Goal: Information Seeking & Learning: Learn about a topic

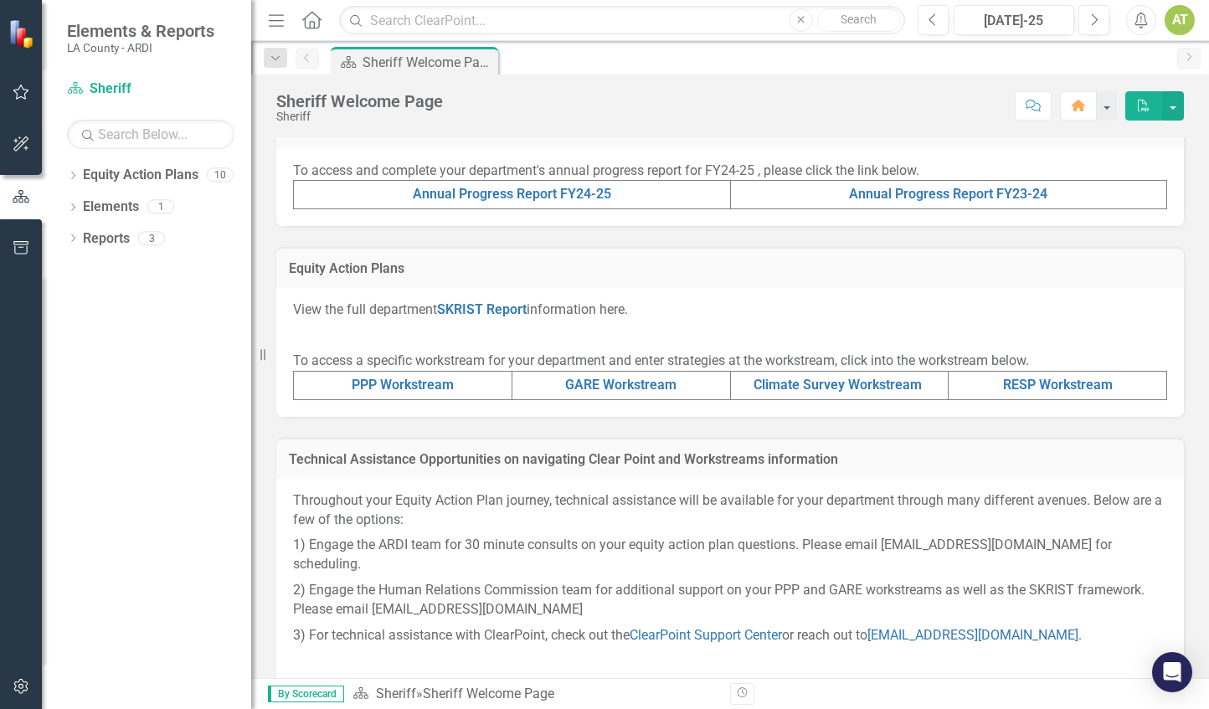
scroll to position [583, 0]
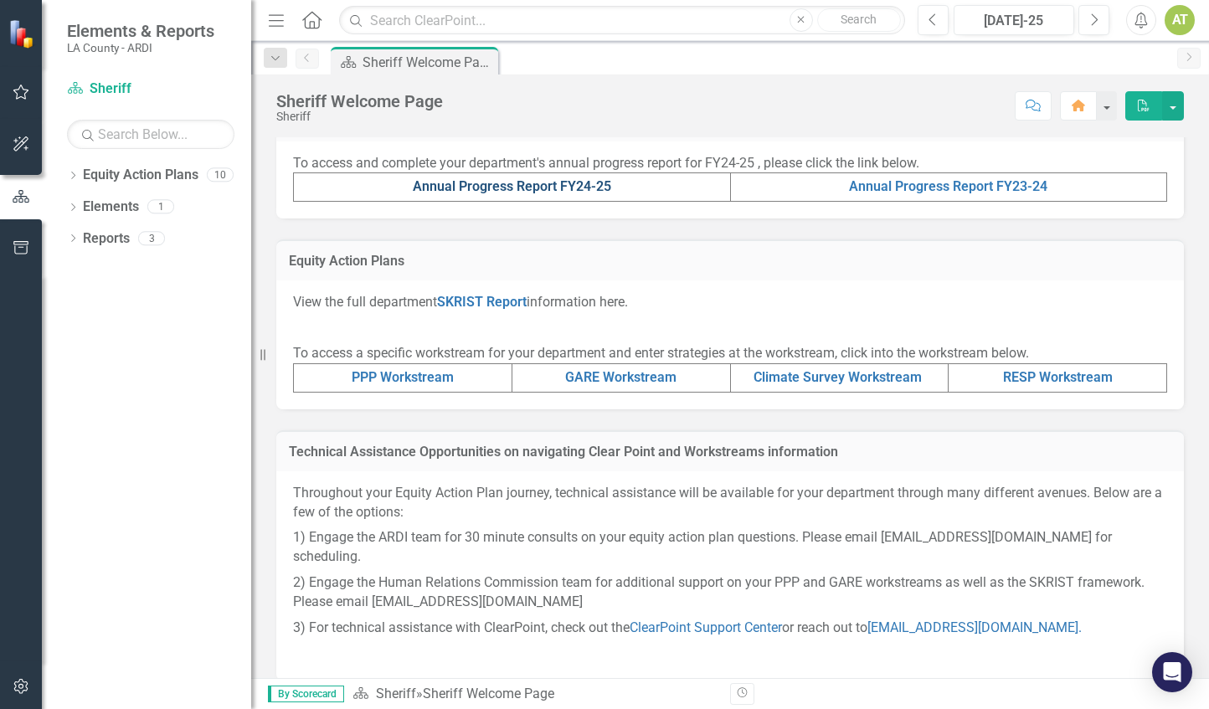
click at [464, 180] on link "Annual Progress Report FY24-25" at bounding box center [512, 186] width 198 height 16
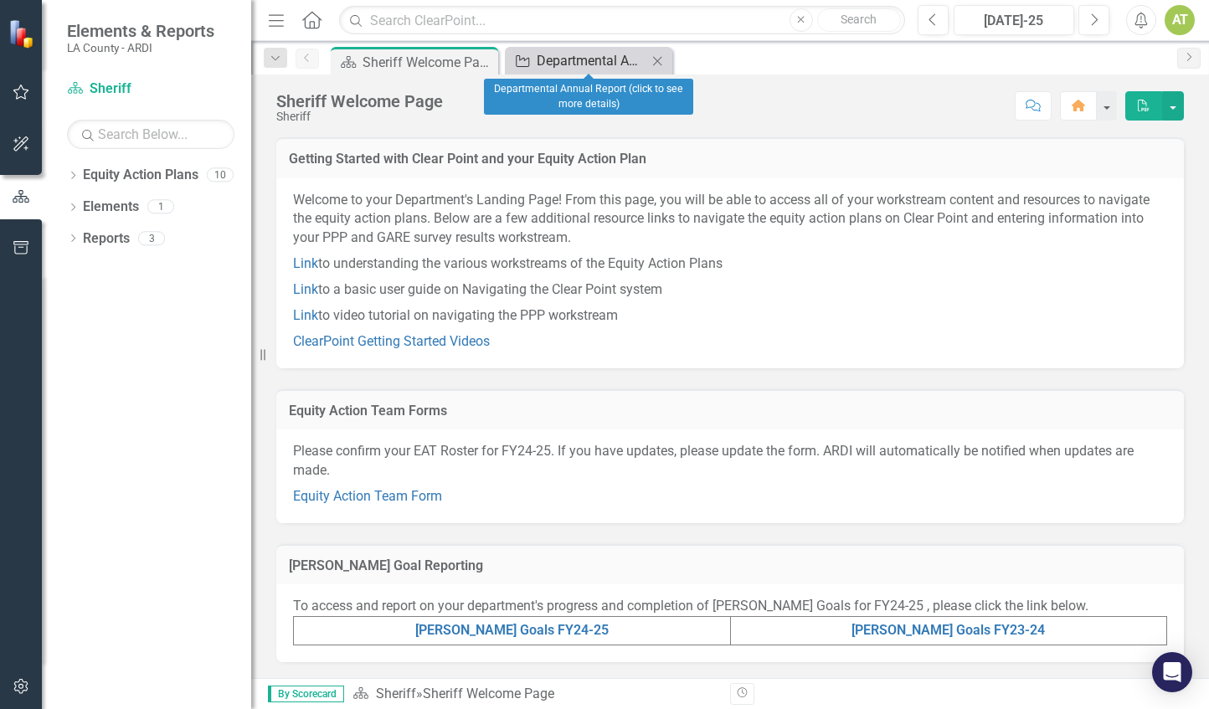
click at [558, 61] on div "Departmental Annual Report (click to see more details)" at bounding box center [592, 60] width 111 height 21
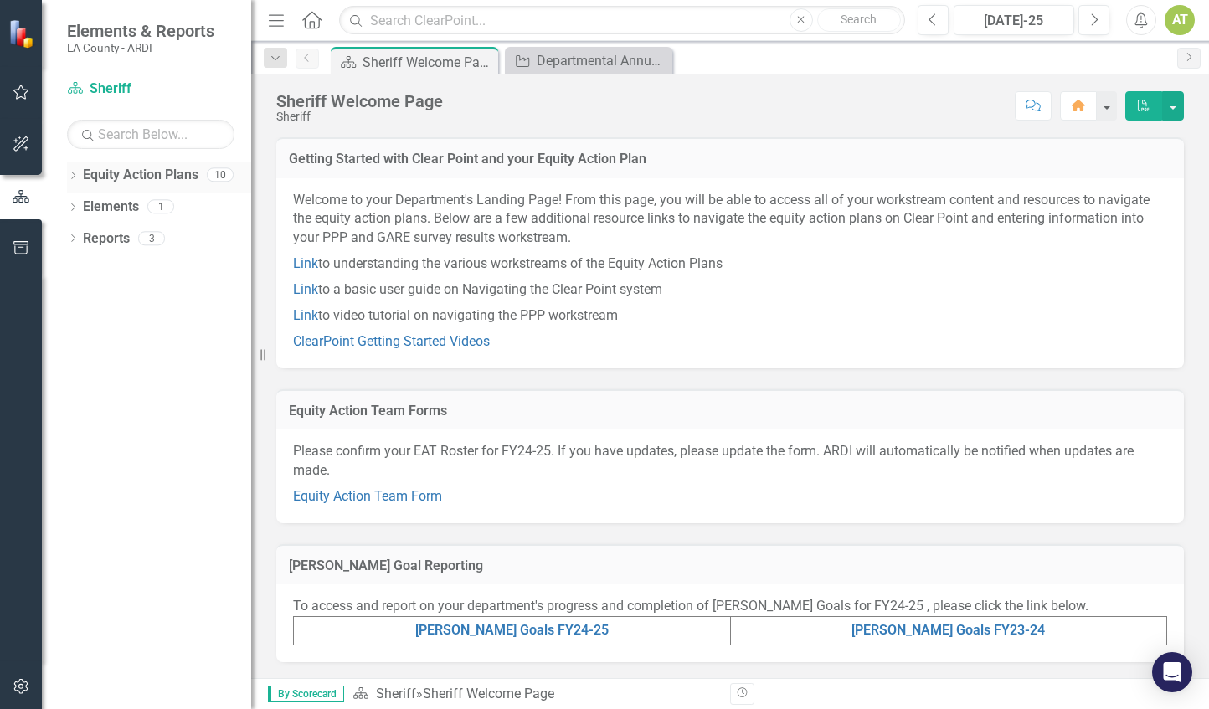
click at [100, 174] on link "Equity Action Plans" at bounding box center [141, 175] width 116 height 19
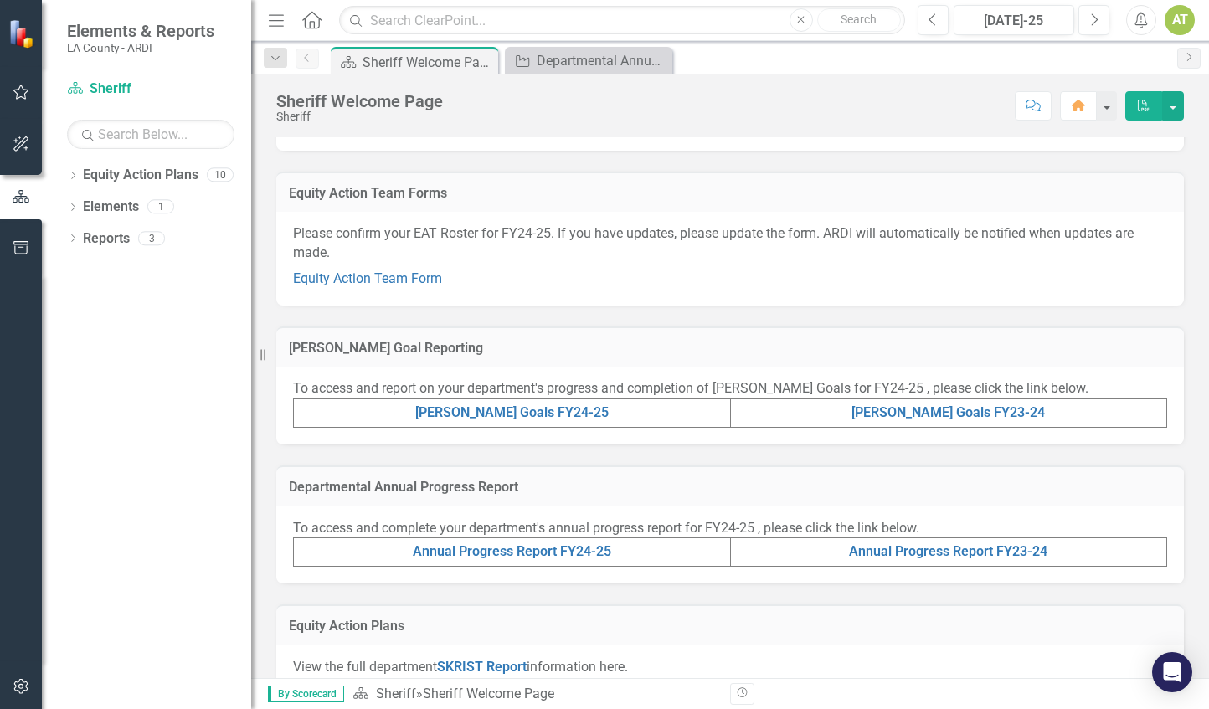
scroll to position [229, 0]
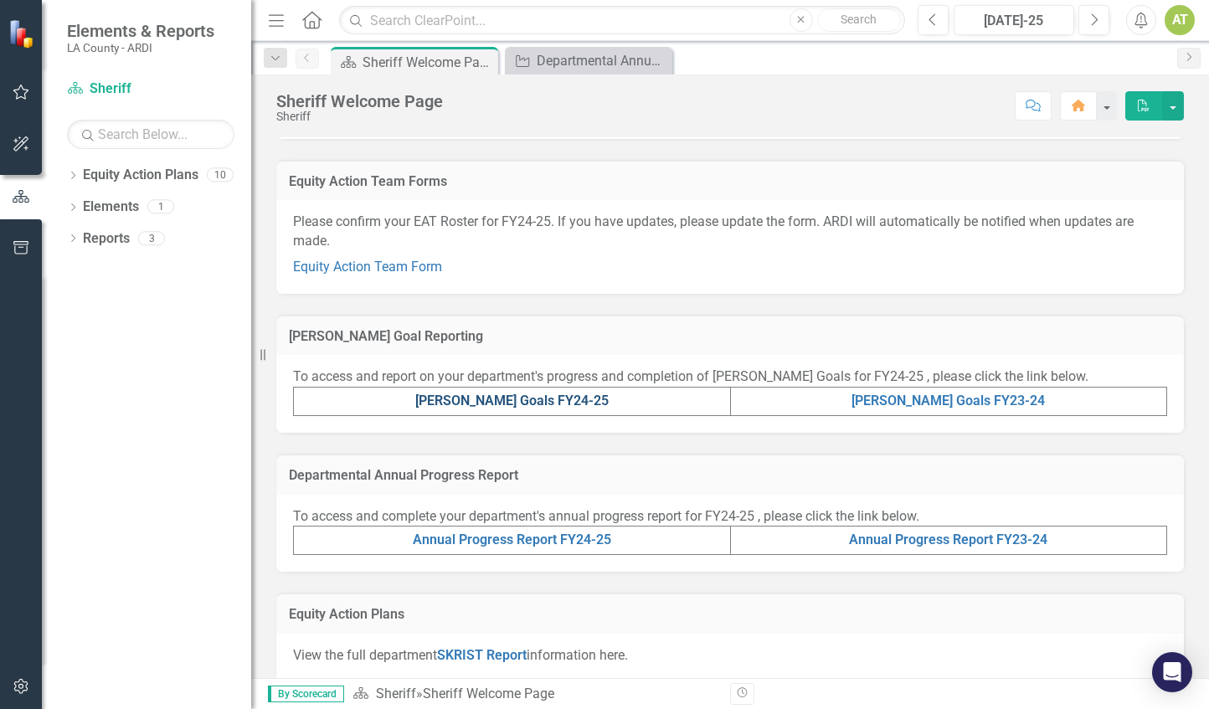
click at [536, 399] on link "[PERSON_NAME] Goals FY24-25" at bounding box center [511, 401] width 193 height 16
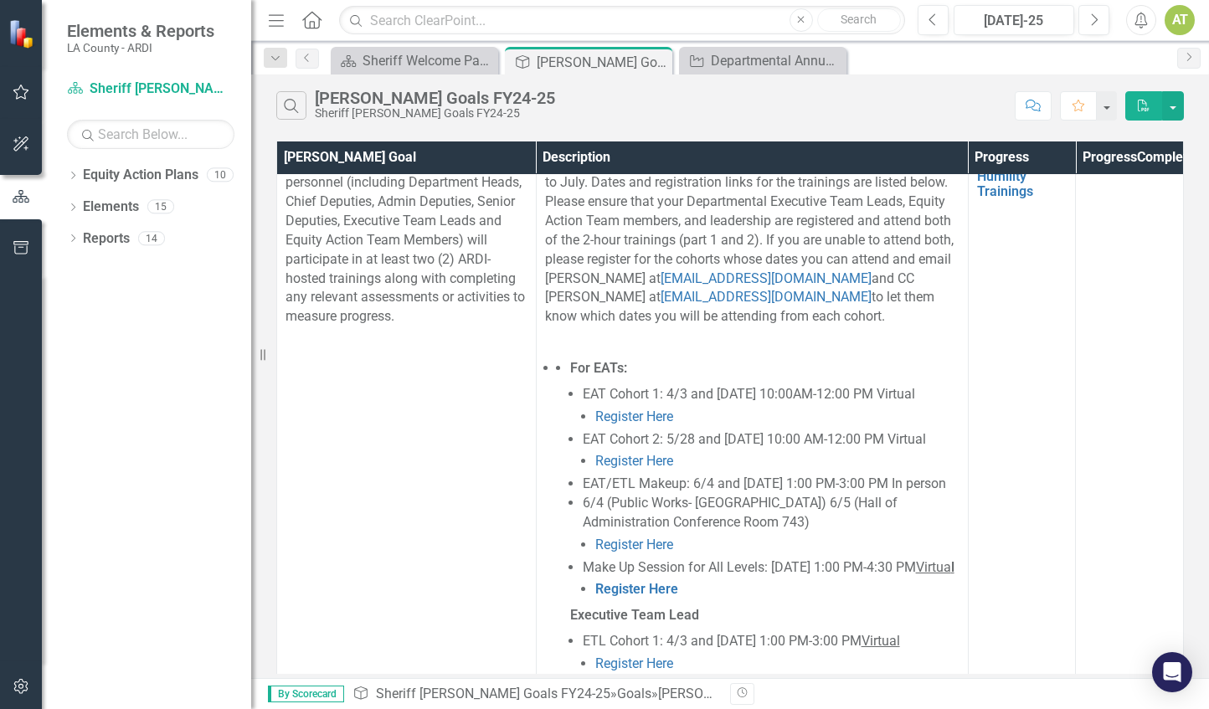
scroll to position [1056, 0]
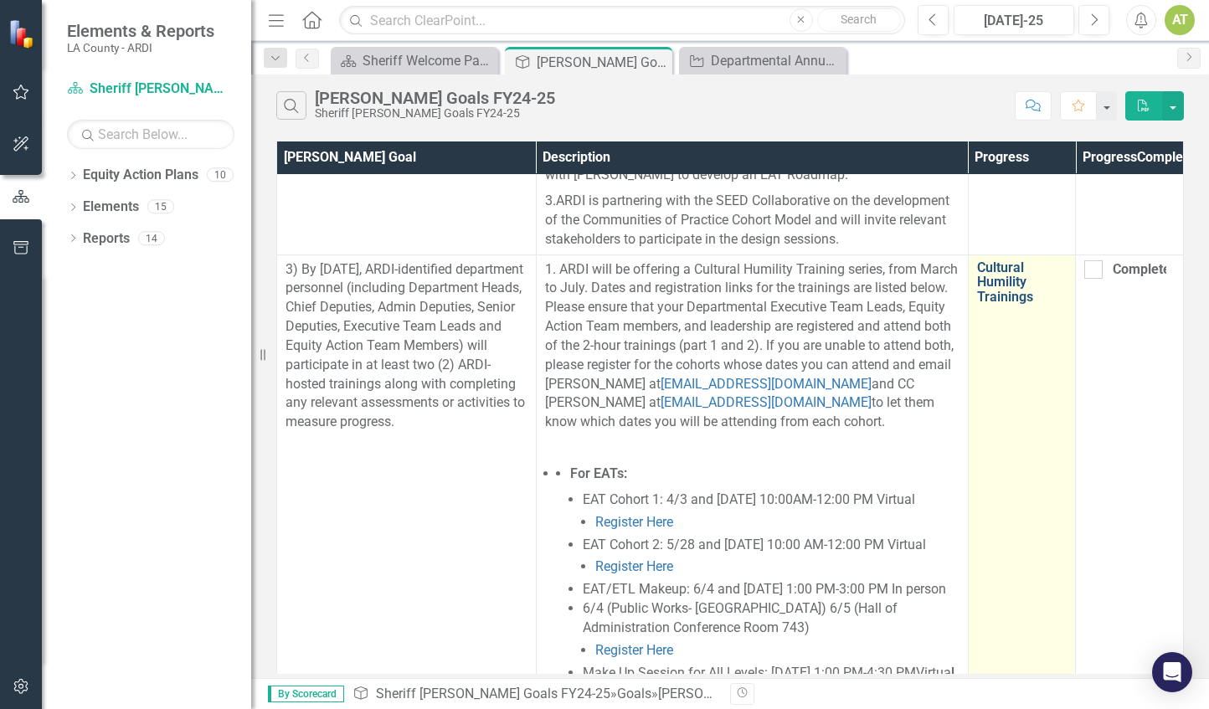
click at [1008, 268] on link "Cultural Humility Trainings" at bounding box center [1022, 282] width 90 height 44
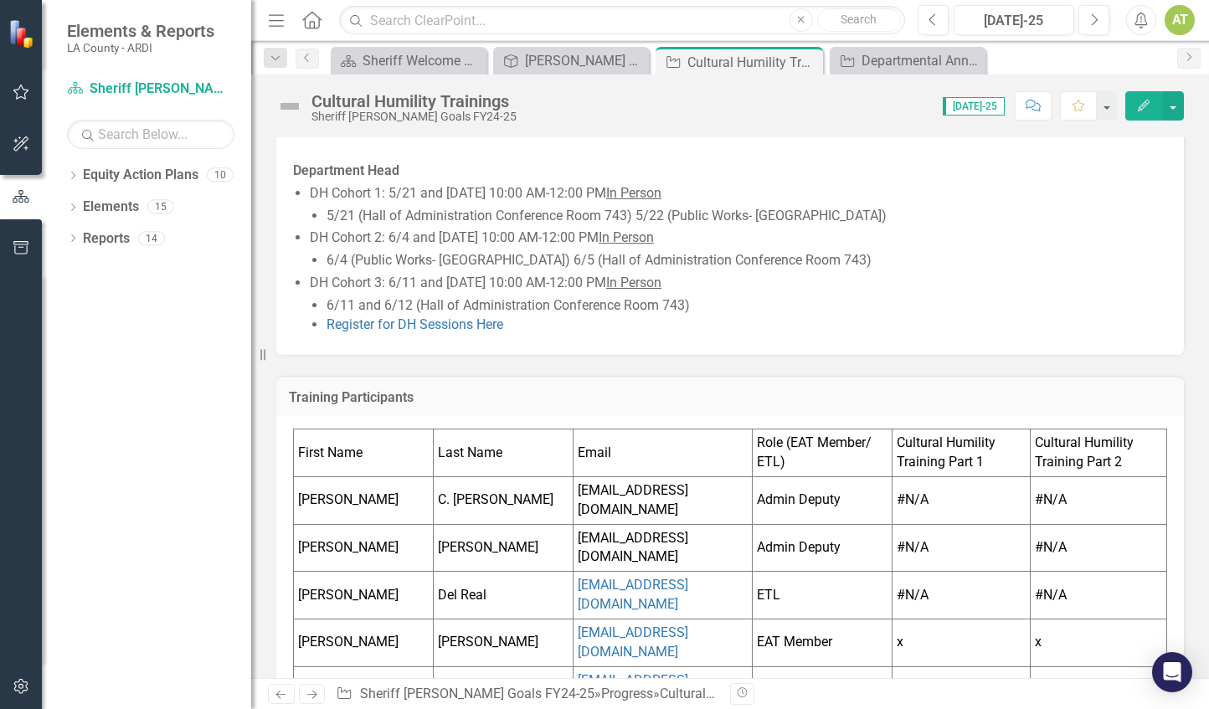
scroll to position [984, 0]
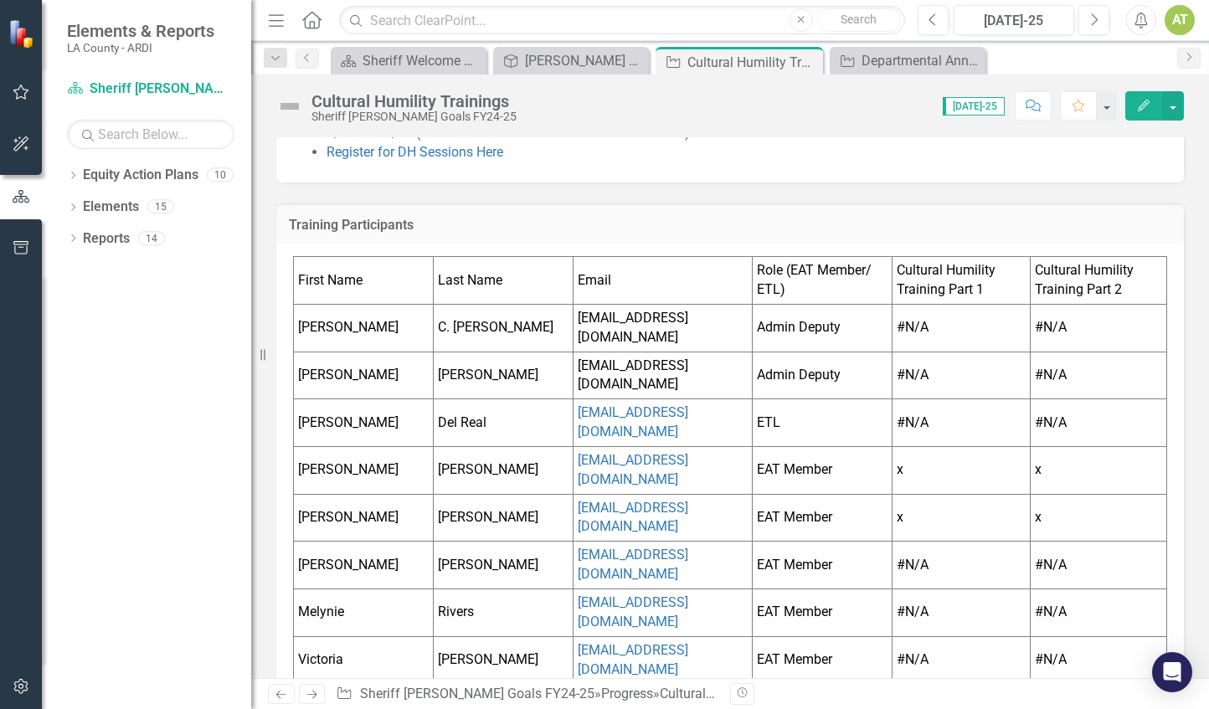
click at [1189, 627] on div "Goals [PERSON_NAME] Goal 3 FY24 Training Details For EATs: EAT Cohort 1: 4/3 an…" at bounding box center [730, 19] width 958 height 1775
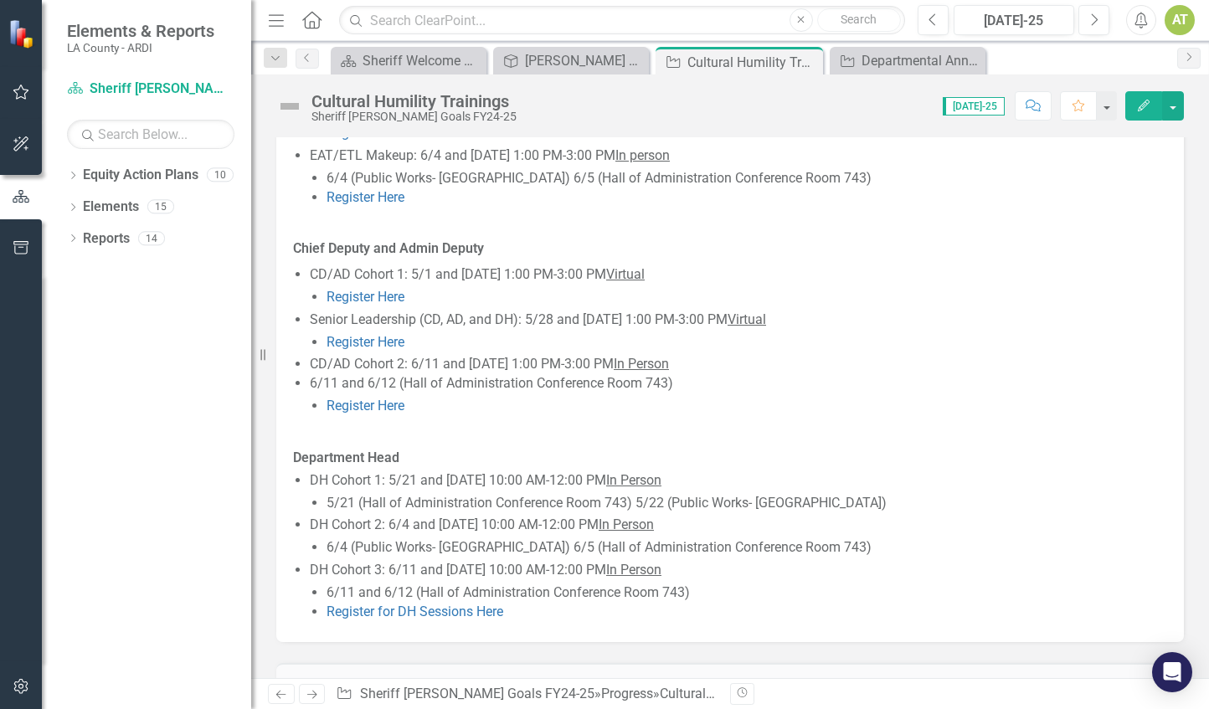
scroll to position [0, 0]
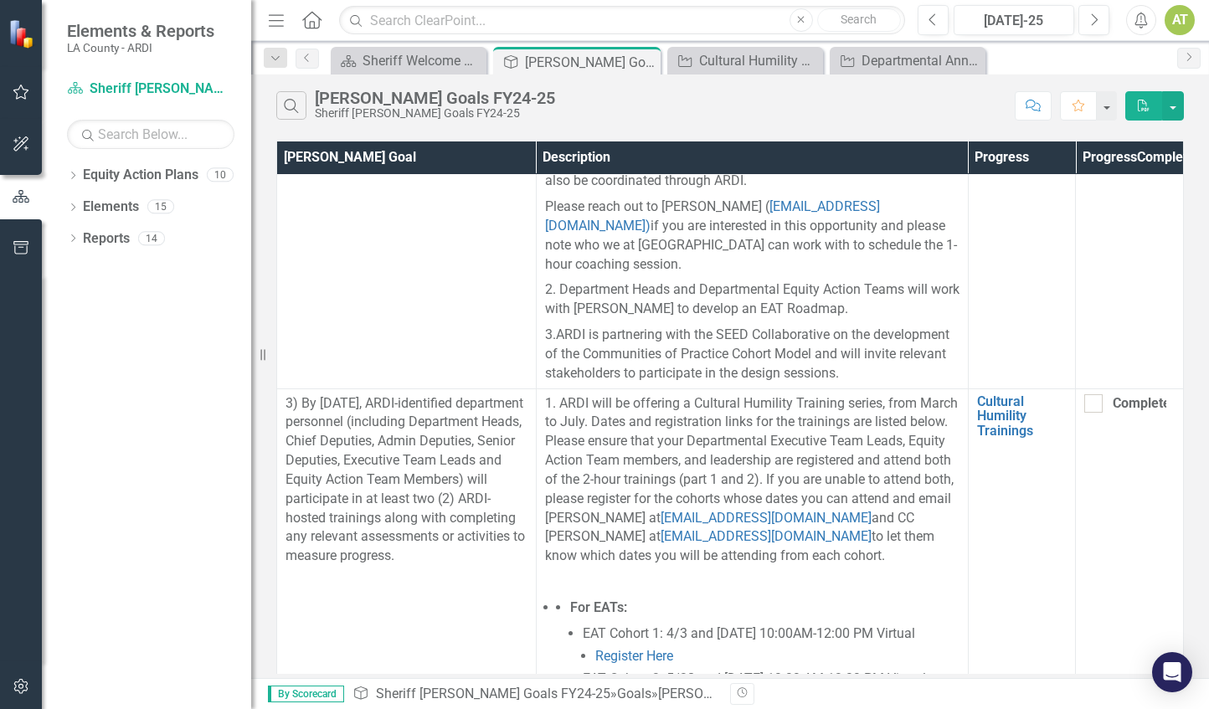
scroll to position [1028, 0]
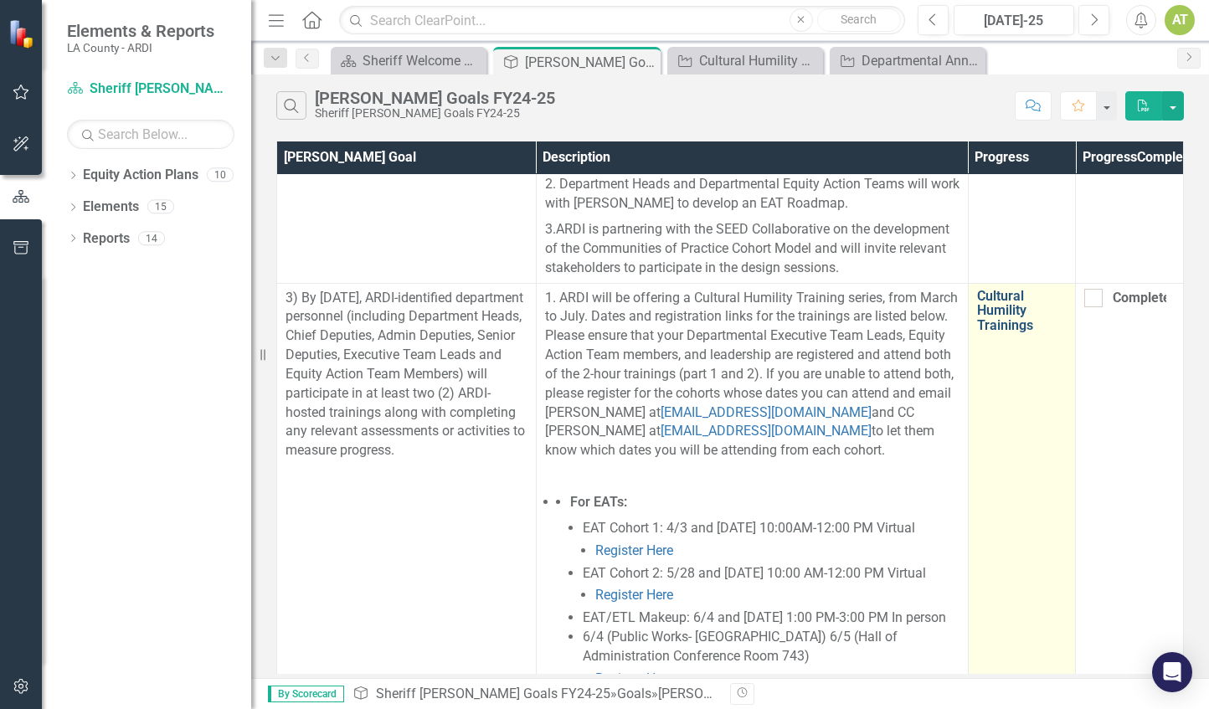
click at [1002, 291] on link "Cultural Humility Trainings" at bounding box center [1022, 311] width 90 height 44
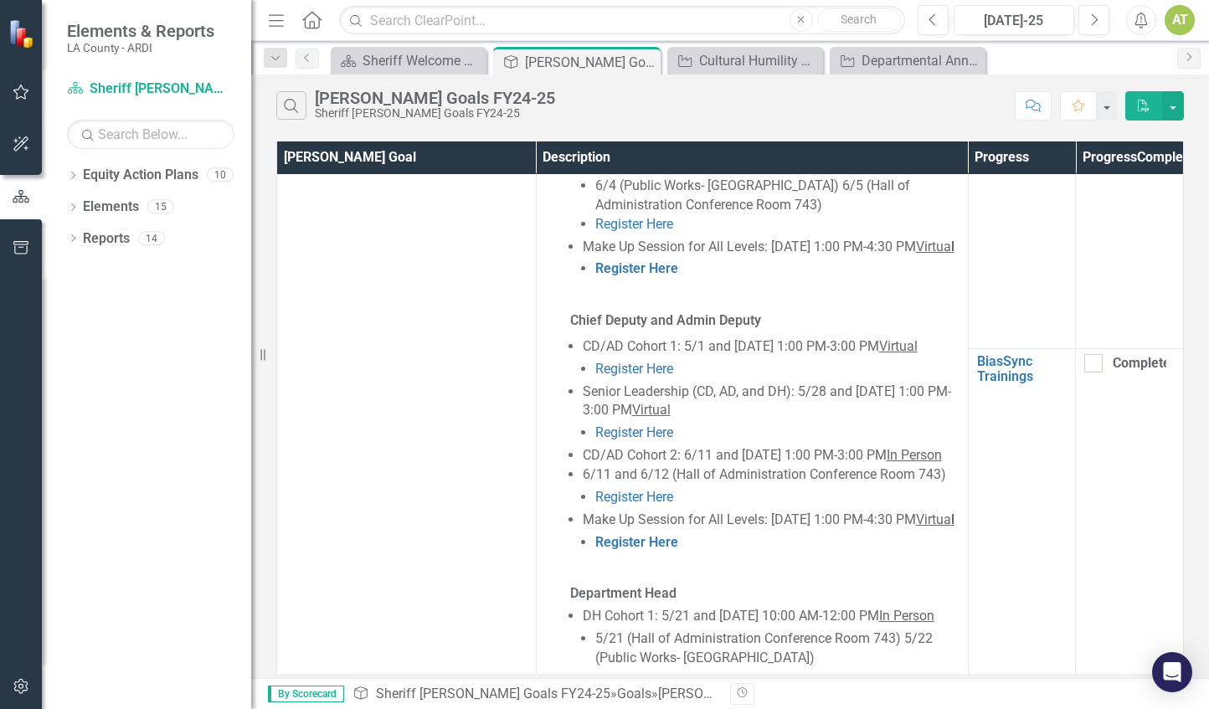
scroll to position [1773, 0]
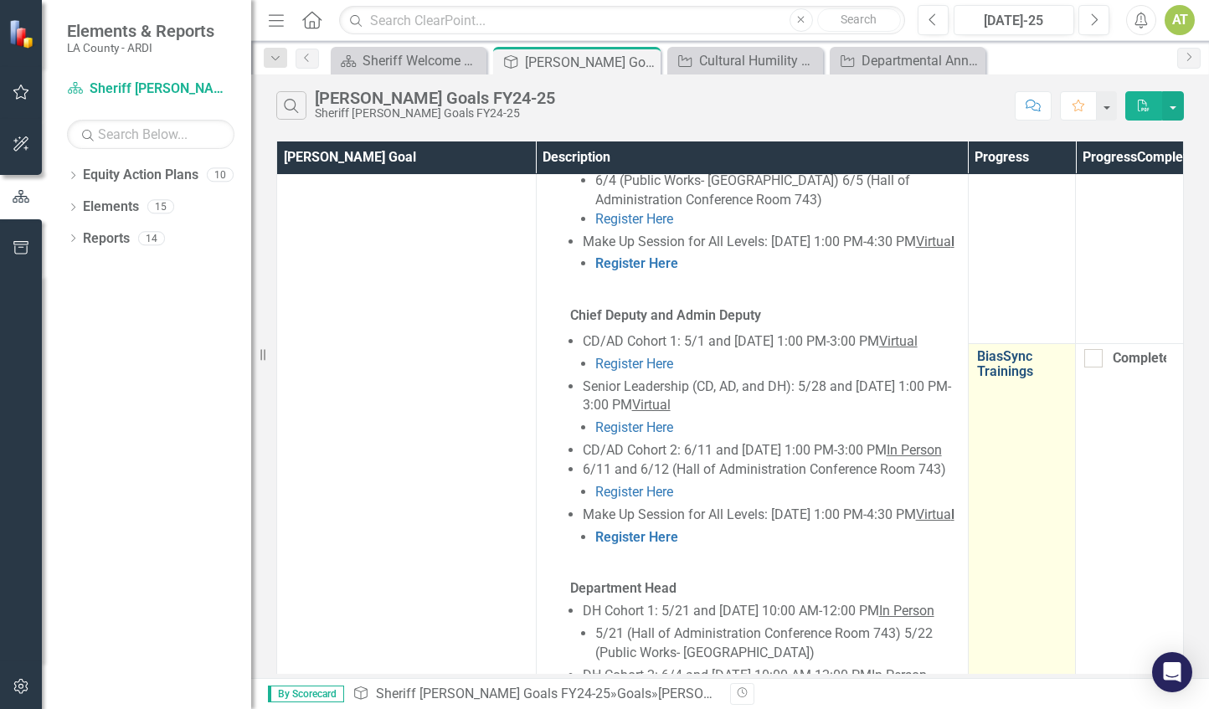
click at [1006, 359] on link "BiasSync Trainings" at bounding box center [1022, 363] width 90 height 29
